Goal: Navigation & Orientation: Find specific page/section

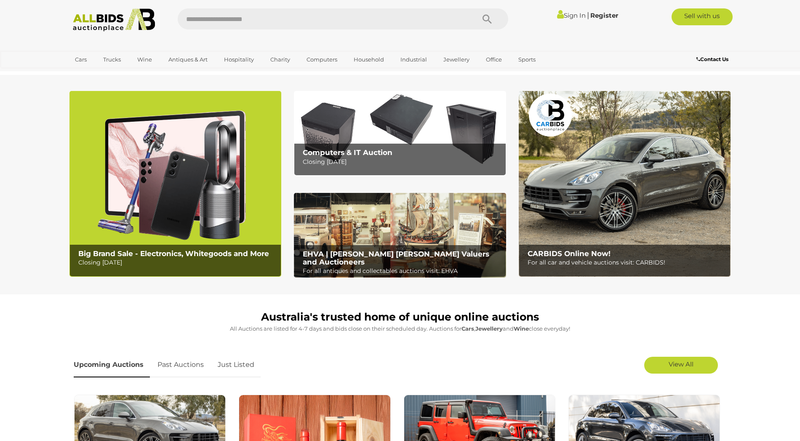
click at [568, 18] on link "Sign In" at bounding box center [571, 15] width 29 height 8
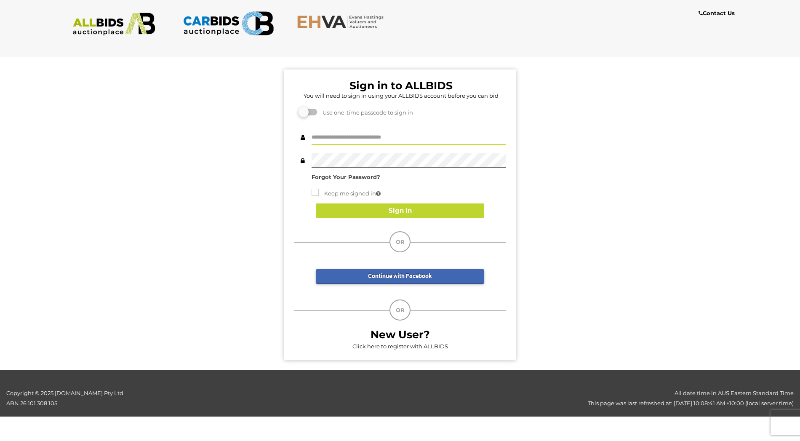
type input "**********"
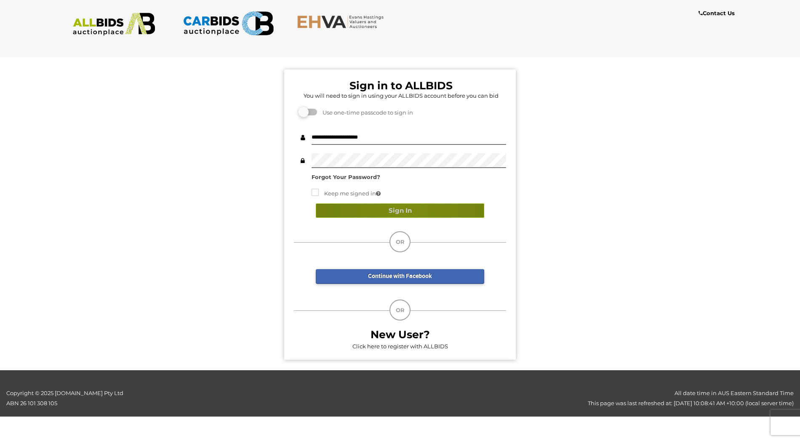
click at [408, 211] on button "Sign In" at bounding box center [400, 210] width 168 height 15
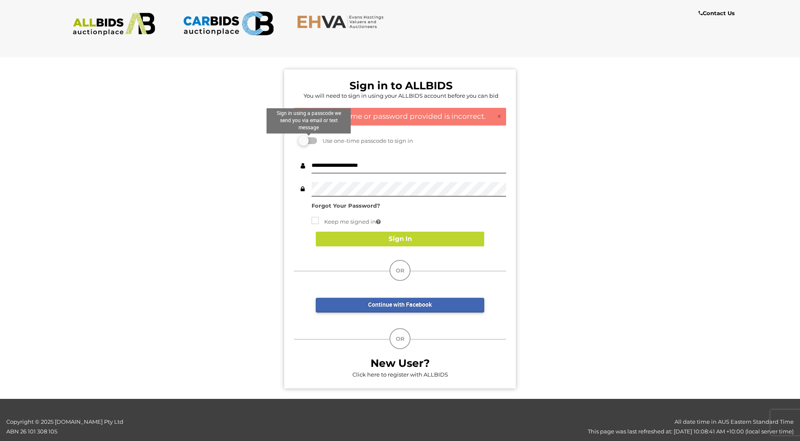
click at [313, 140] on label at bounding box center [308, 140] width 17 height 7
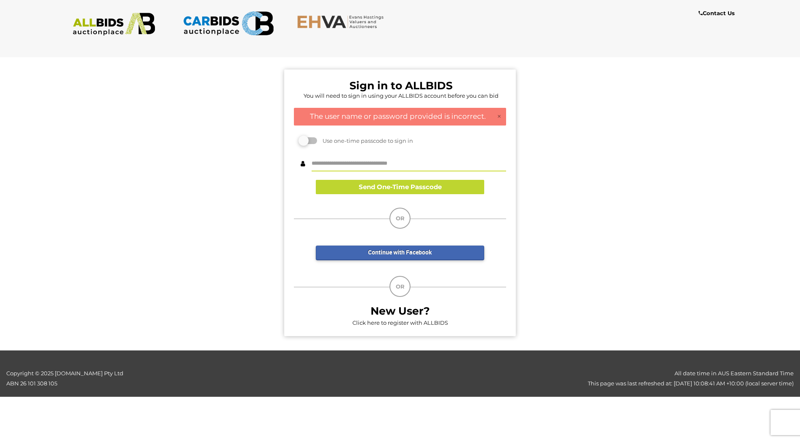
click at [360, 162] on input "text" at bounding box center [409, 164] width 195 height 15
drag, startPoint x: 384, startPoint y: 162, endPoint x: 299, endPoint y: 163, distance: 84.6
click at [299, 163] on div "**********" at bounding box center [400, 164] width 212 height 15
type input "**********"
click at [445, 185] on button "Send One-Time Passcode" at bounding box center [400, 187] width 168 height 15
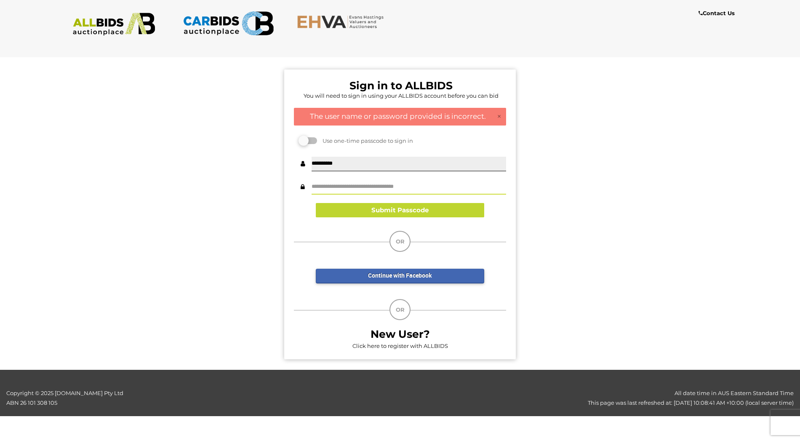
click at [337, 185] on input "text" at bounding box center [409, 187] width 195 height 15
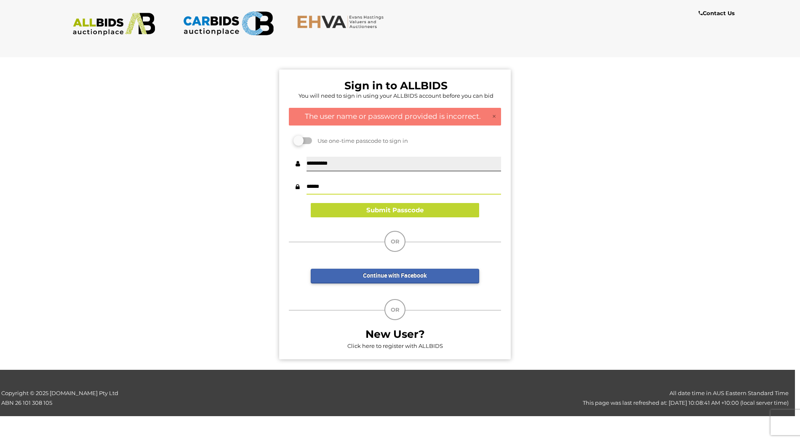
scroll to position [0, 1]
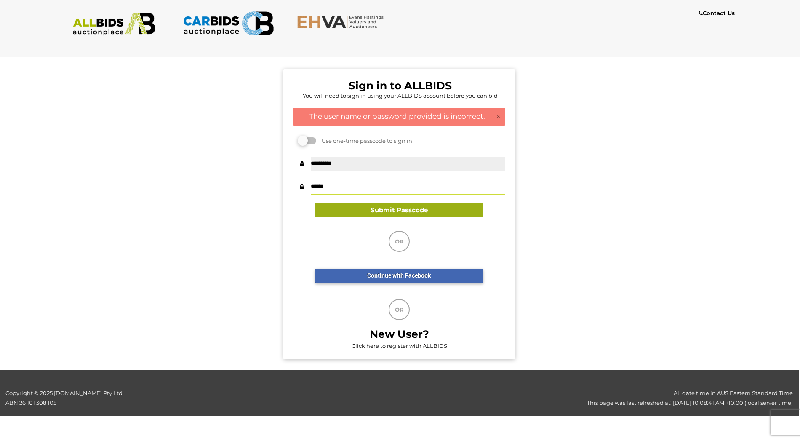
type input "******"
click at [411, 209] on button "Submit Passcode" at bounding box center [399, 210] width 168 height 15
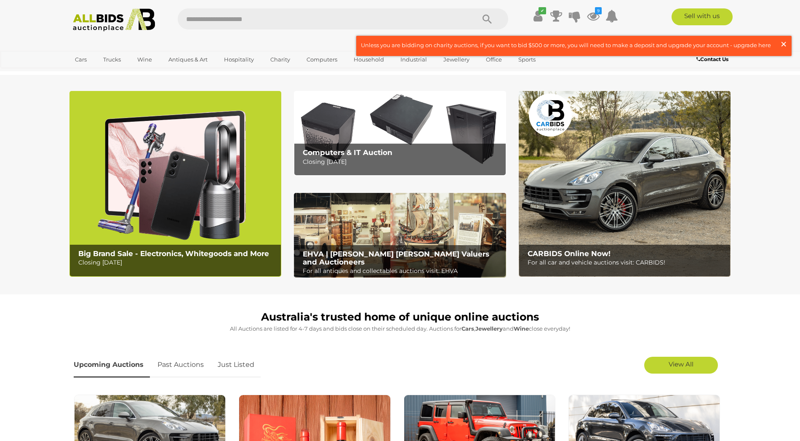
click at [784, 43] on span "×" at bounding box center [784, 44] width 8 height 16
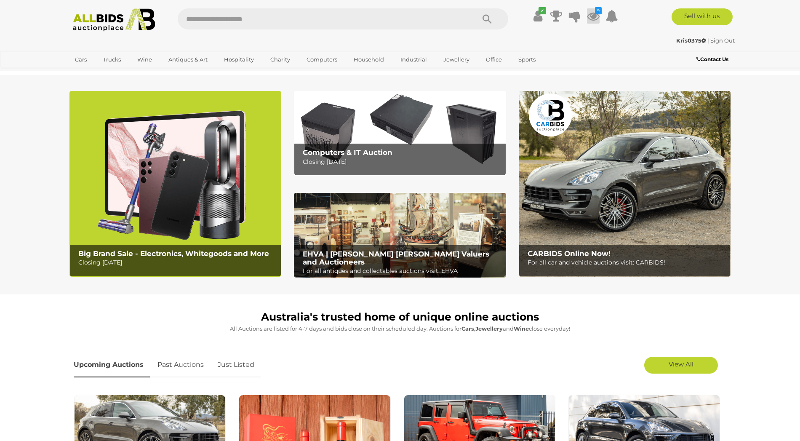
click at [597, 15] on icon at bounding box center [593, 15] width 13 height 15
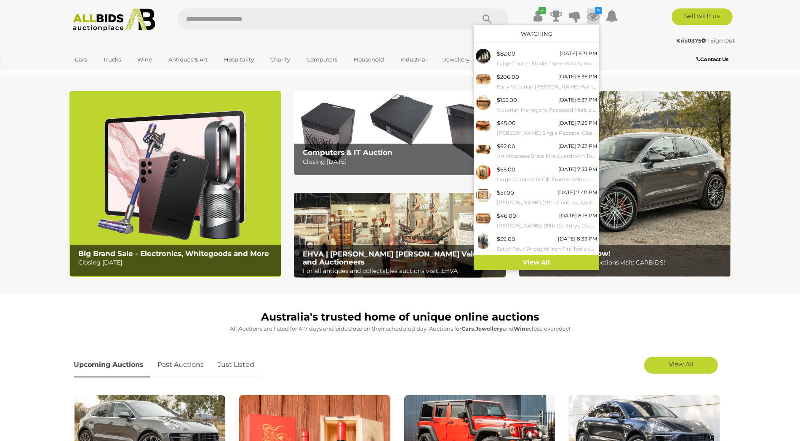
drag, startPoint x: 607, startPoint y: 309, endPoint x: 441, endPoint y: 244, distance: 178.5
click at [607, 309] on div "Australia's trusted home of unique online auctions All Auctions are listed for …" at bounding box center [400, 322] width 653 height 29
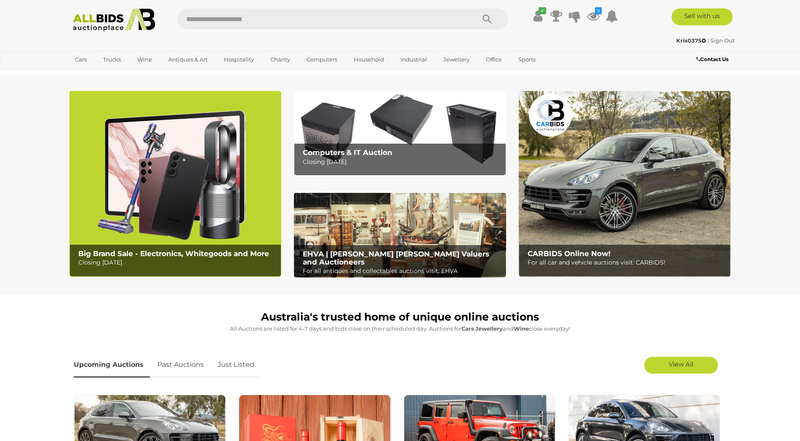
click at [378, 224] on img at bounding box center [400, 235] width 212 height 85
click at [594, 16] on icon at bounding box center [593, 15] width 13 height 15
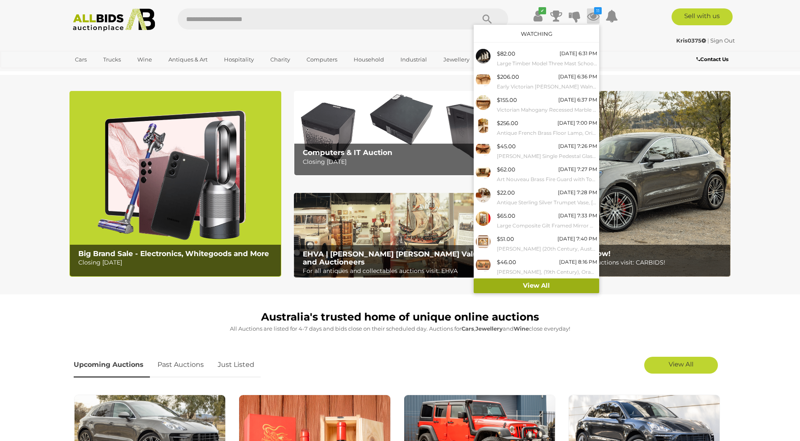
click at [554, 281] on link "View All" at bounding box center [536, 285] width 125 height 15
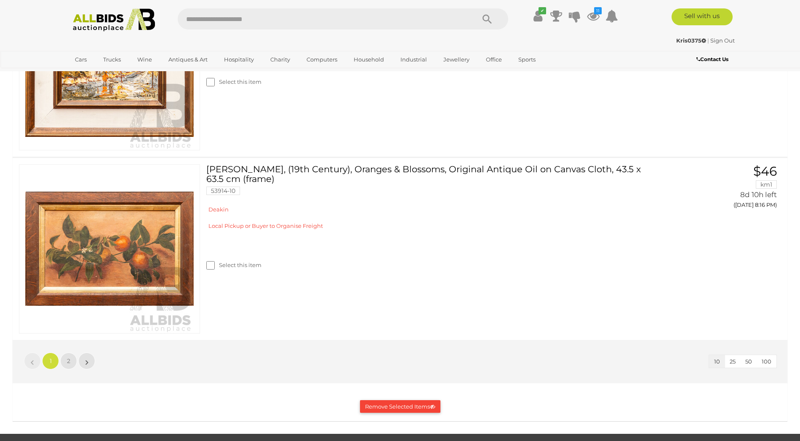
scroll to position [1766, 0]
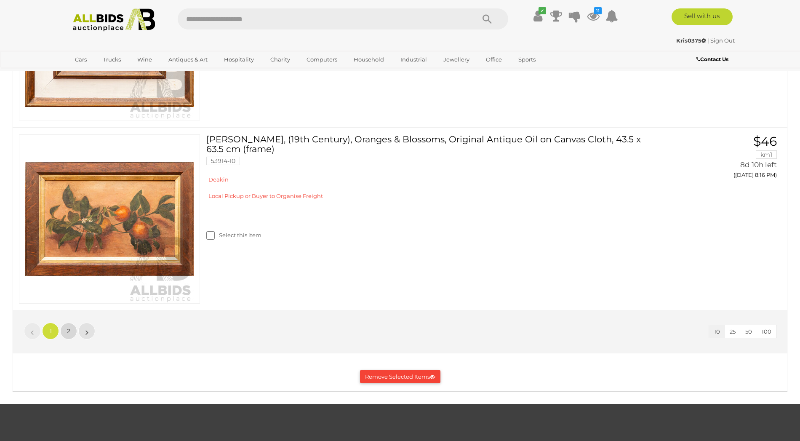
click at [67, 331] on span "2" at bounding box center [68, 331] width 3 height 8
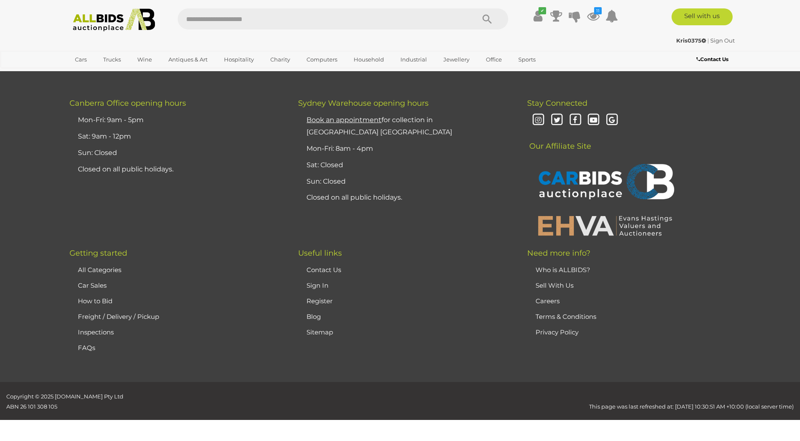
scroll to position [279, 0]
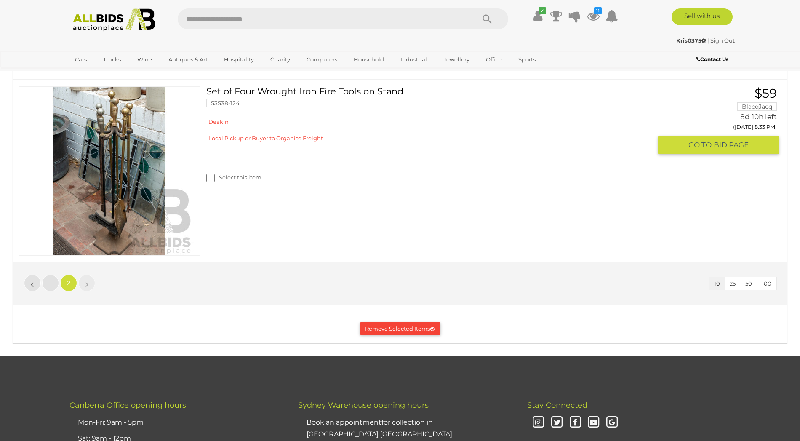
scroll to position [166, 0]
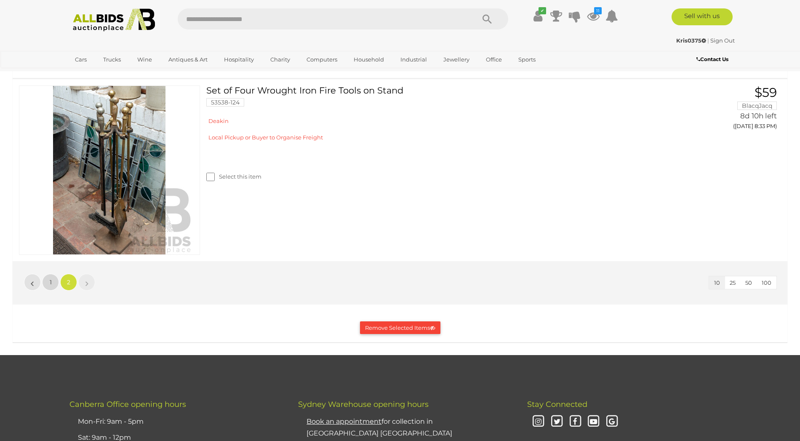
click at [52, 279] on link "1" at bounding box center [50, 282] width 17 height 17
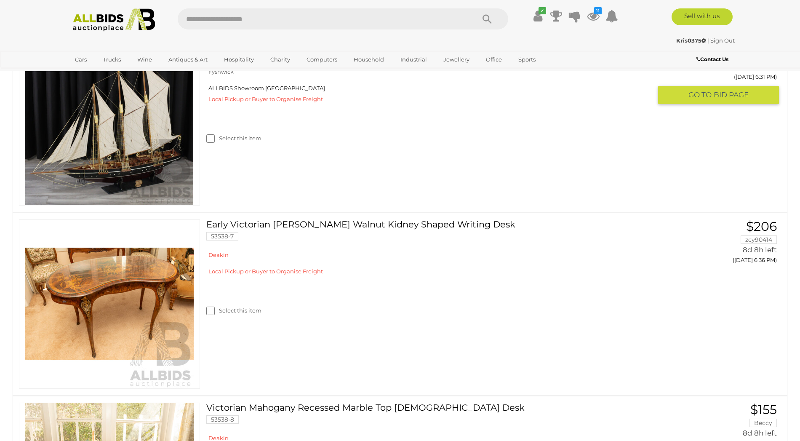
scroll to position [217, 0]
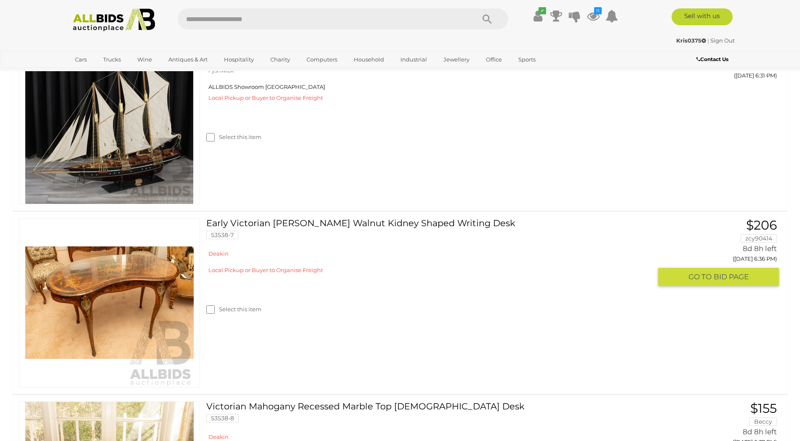
click at [127, 303] on img at bounding box center [109, 303] width 168 height 168
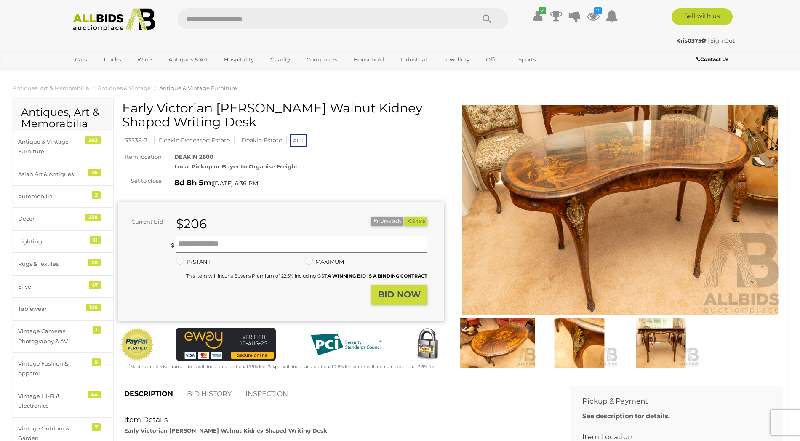
click at [577, 246] on img at bounding box center [620, 210] width 326 height 211
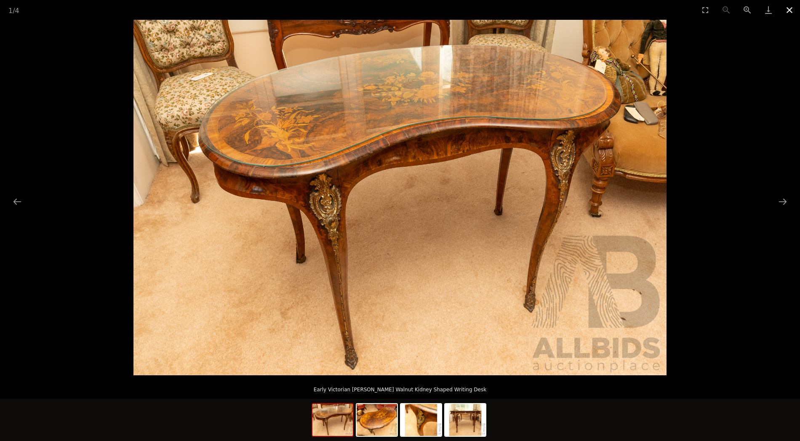
click at [787, 8] on button "Close gallery" at bounding box center [789, 10] width 21 height 20
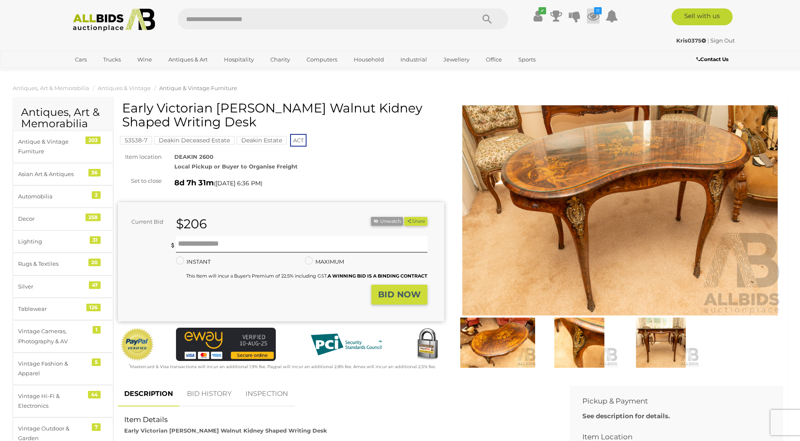
click at [595, 16] on icon at bounding box center [593, 15] width 13 height 15
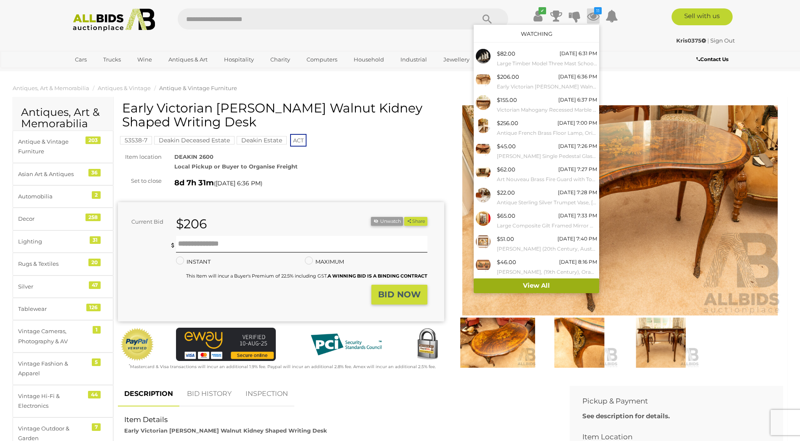
click at [532, 278] on link "View All" at bounding box center [536, 285] width 125 height 15
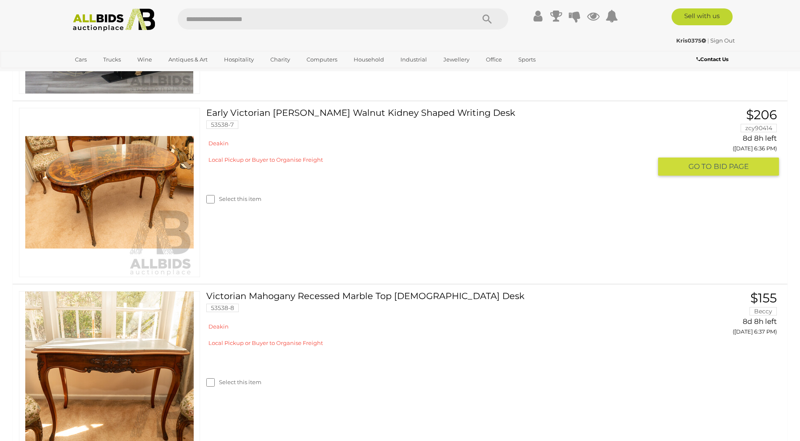
scroll to position [327, 0]
